Goal: Task Accomplishment & Management: Manage account settings

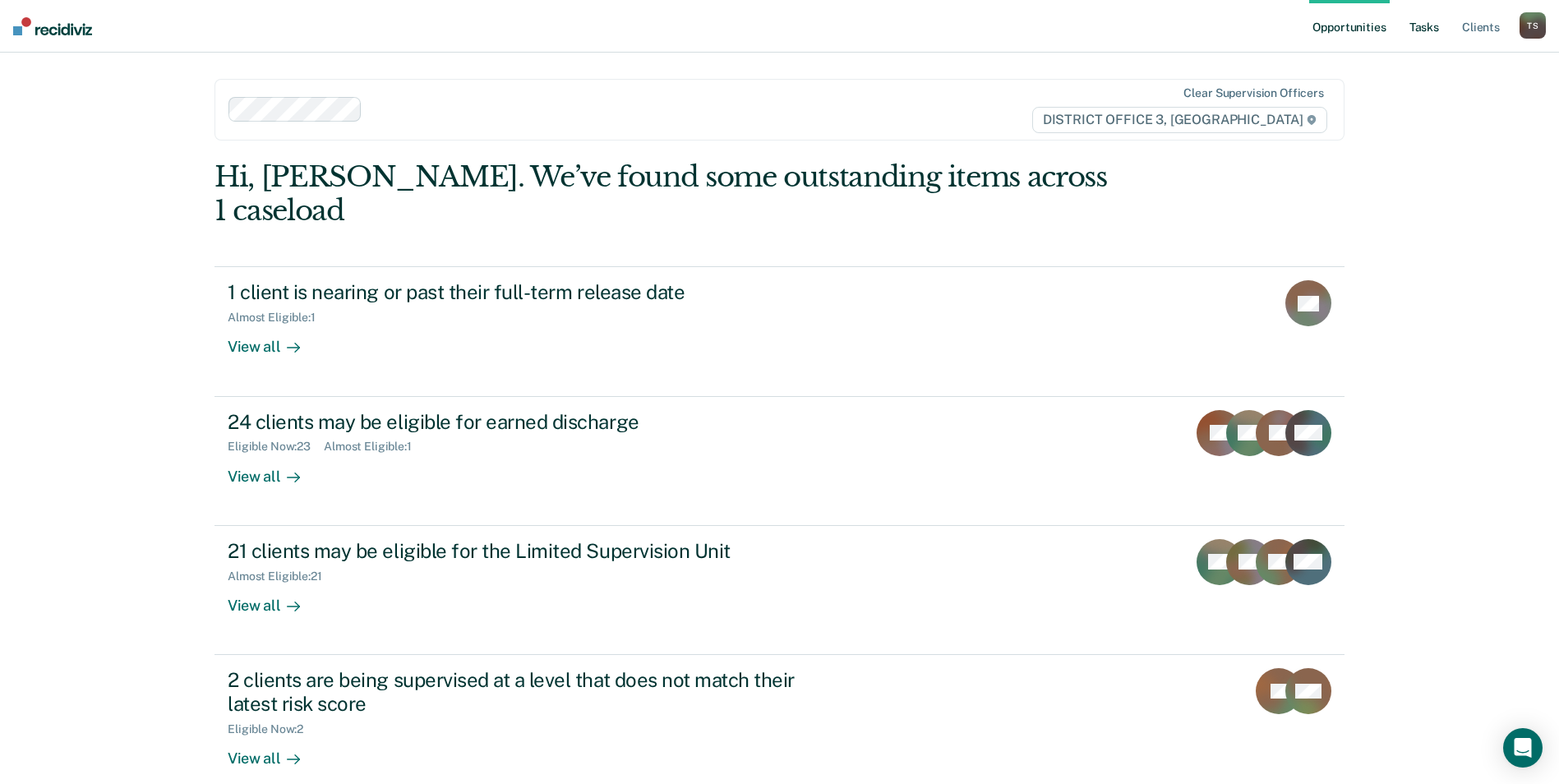
click at [1423, 24] on link "Tasks" at bounding box center [1424, 26] width 36 height 52
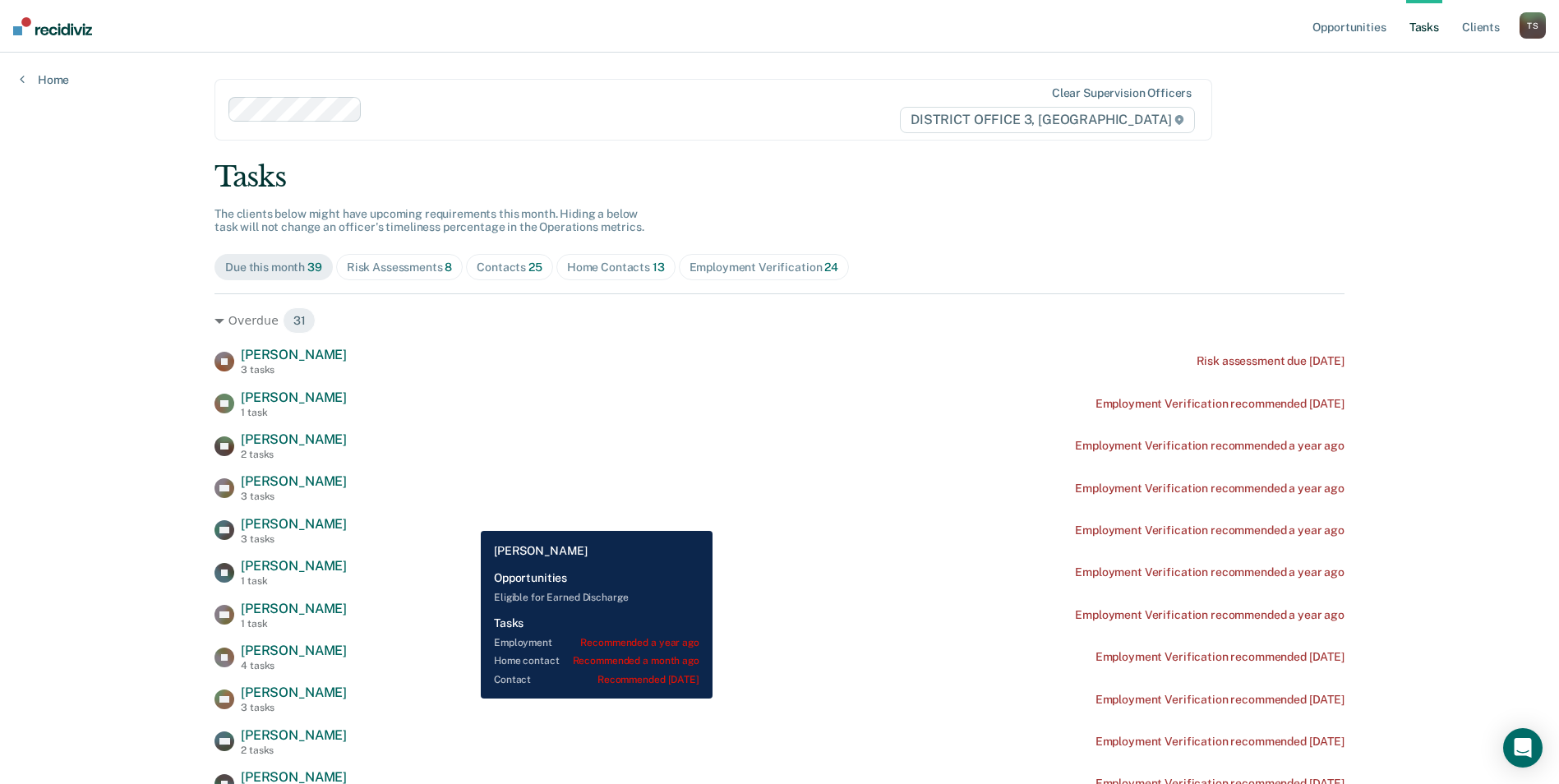
scroll to position [164, 0]
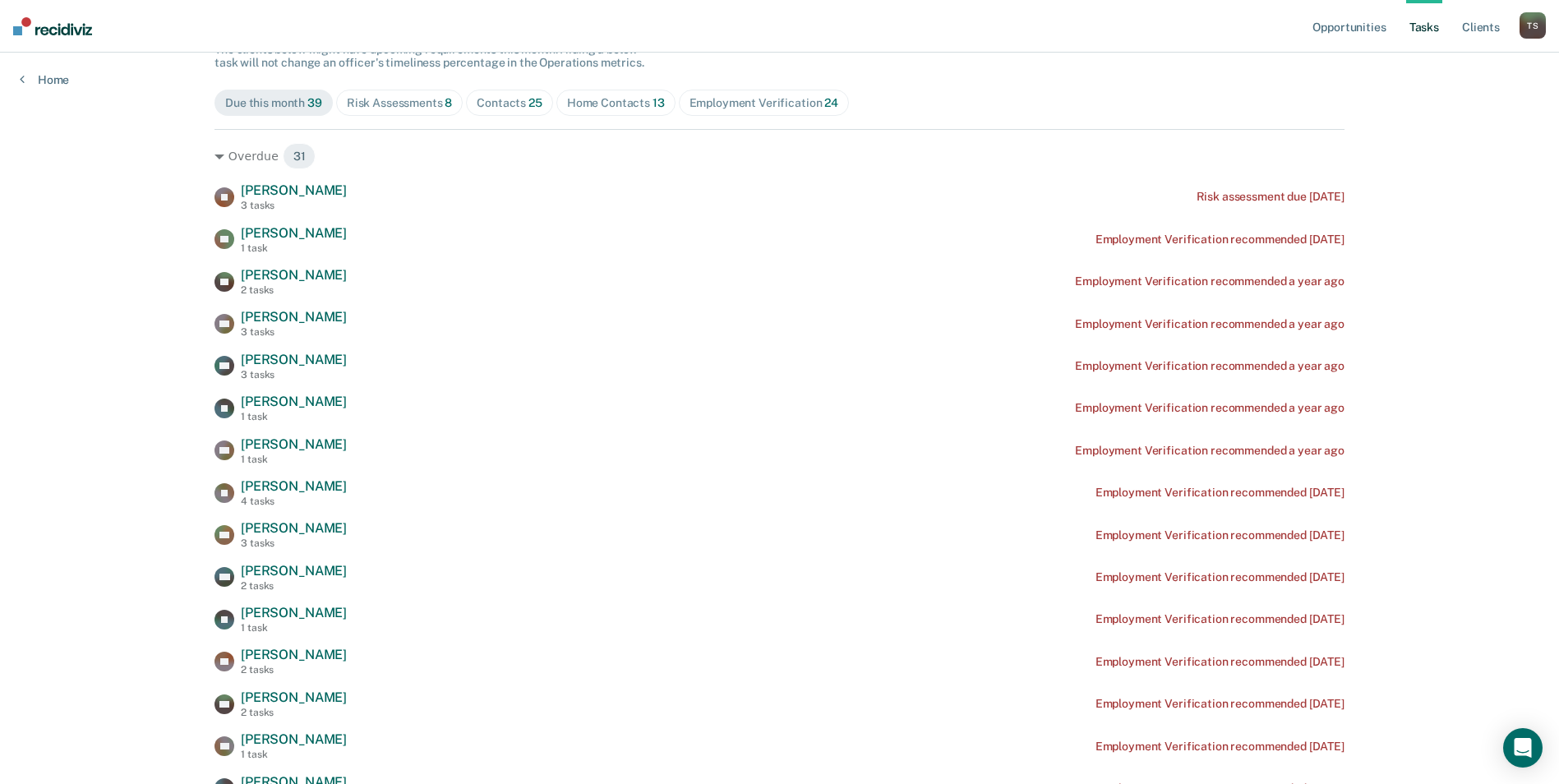
click at [512, 105] on div "Contacts 25" at bounding box center [509, 103] width 66 height 14
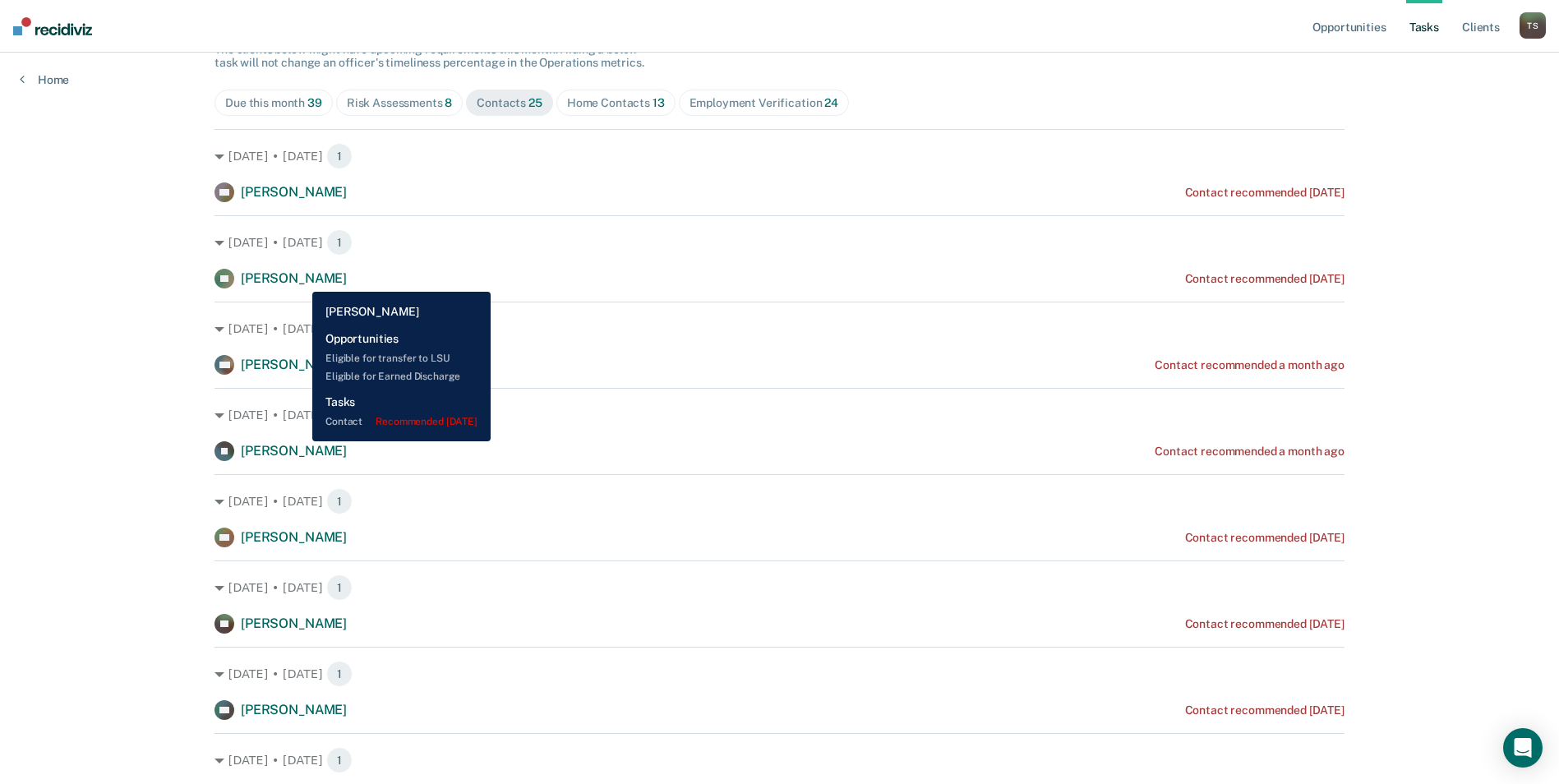
click at [300, 279] on span "[PERSON_NAME]" at bounding box center [293, 278] width 106 height 16
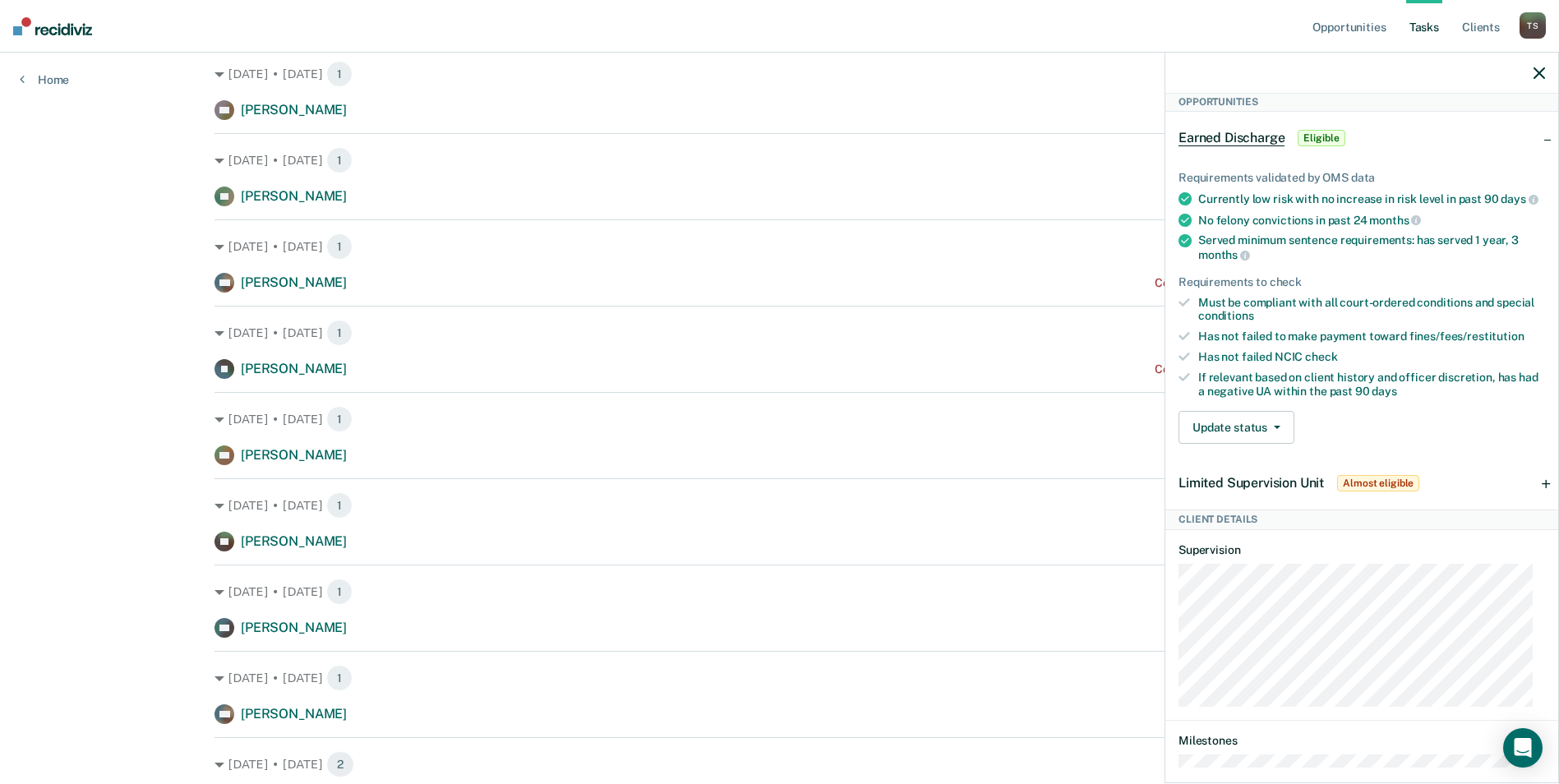
scroll to position [0, 0]
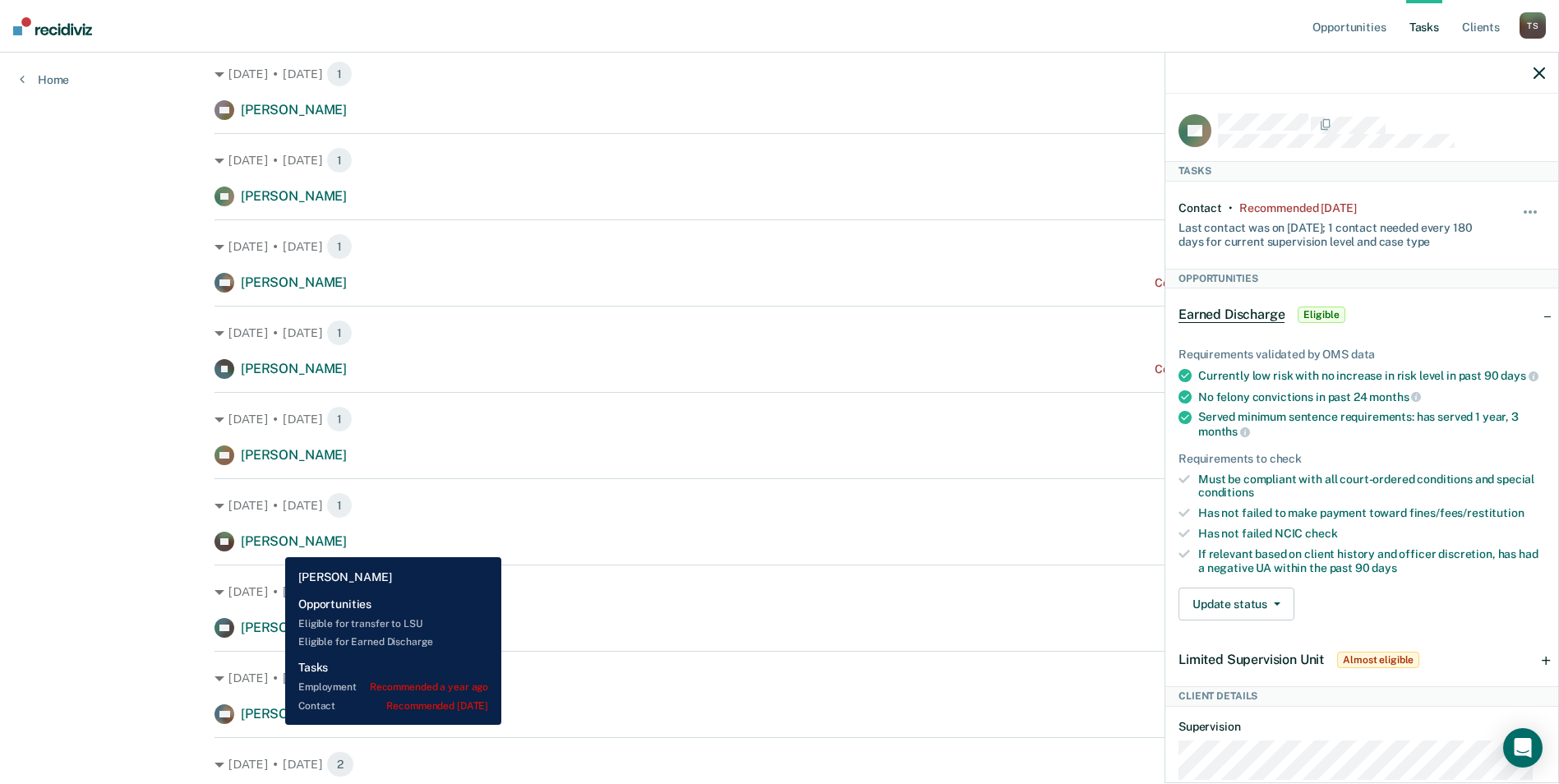
click at [273, 545] on span "[PERSON_NAME]" at bounding box center [293, 541] width 106 height 16
